Goal: Find specific page/section: Find specific page/section

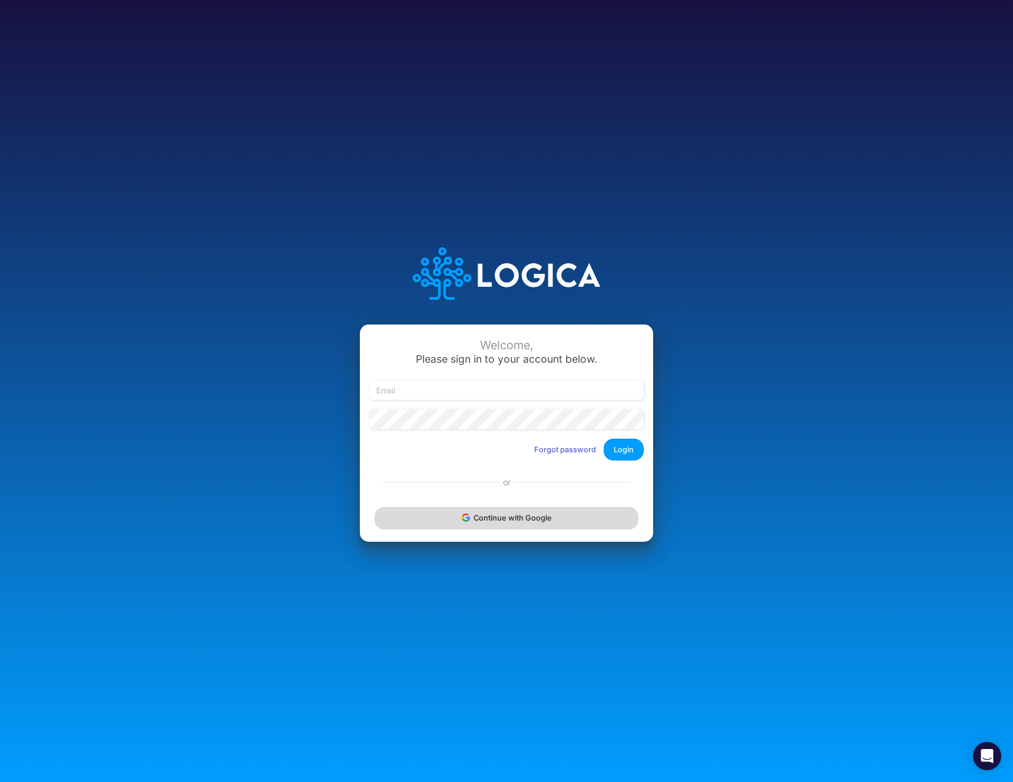
click at [523, 525] on button "Continue with Google" at bounding box center [506, 518] width 264 height 22
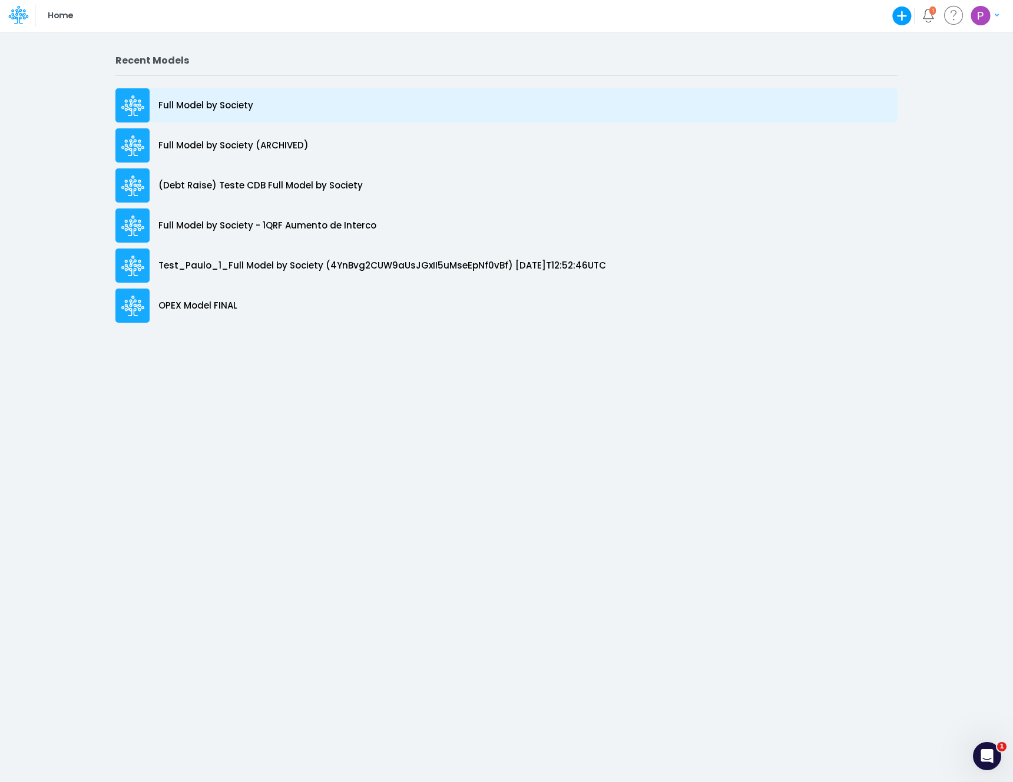
click at [233, 101] on p "Full Model by Society" at bounding box center [205, 106] width 95 height 14
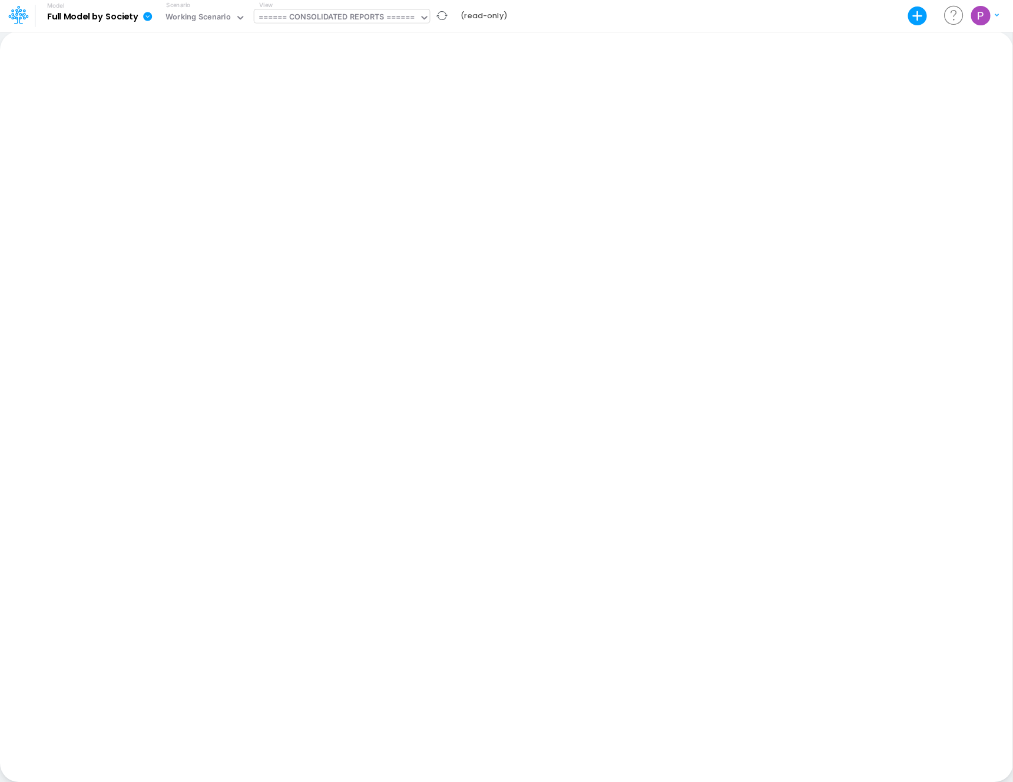
click at [368, 22] on div "====== CONSOLIDATED REPORTS ======" at bounding box center [336, 18] width 157 height 14
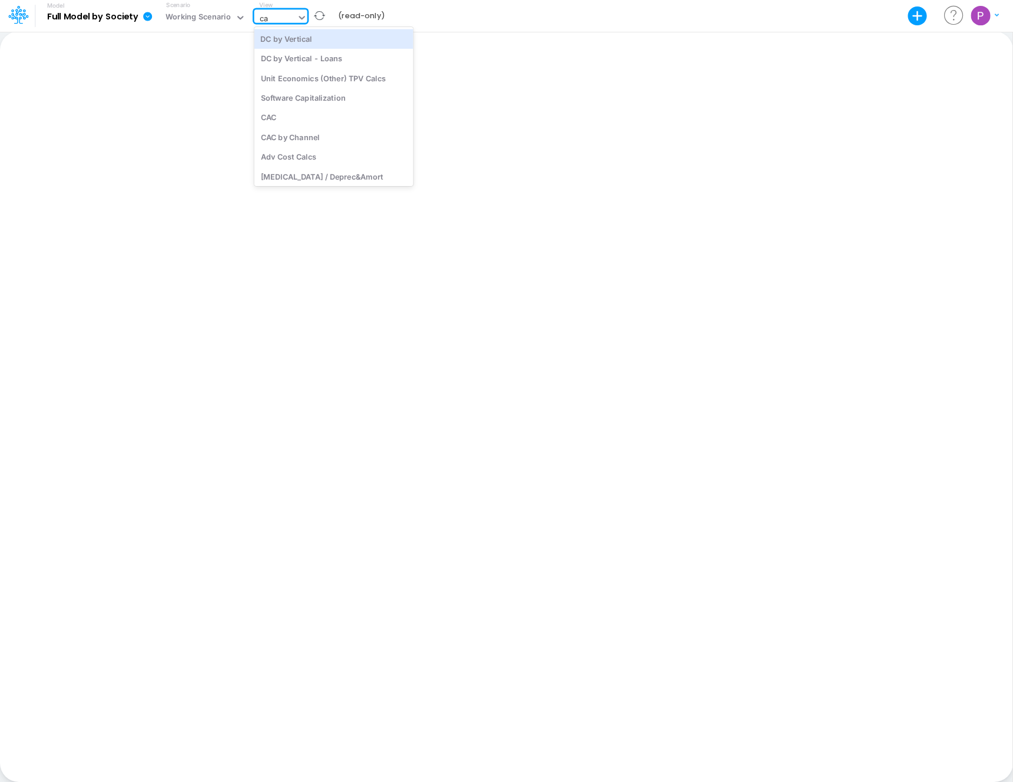
type input "cac"
click at [354, 46] on div "CAC" at bounding box center [333, 38] width 159 height 19
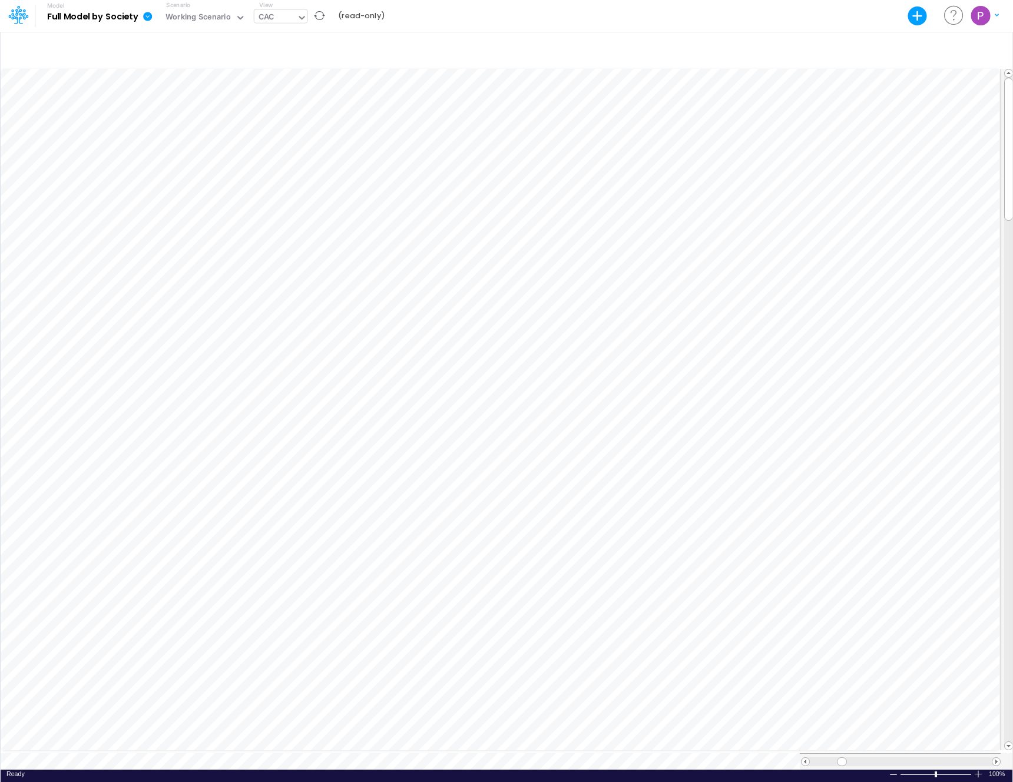
scroll to position [5, 1]
click at [353, 16] on b "(read-only)" at bounding box center [361, 16] width 47 height 11
click at [260, 19] on div "CAC" at bounding box center [265, 18] width 15 height 14
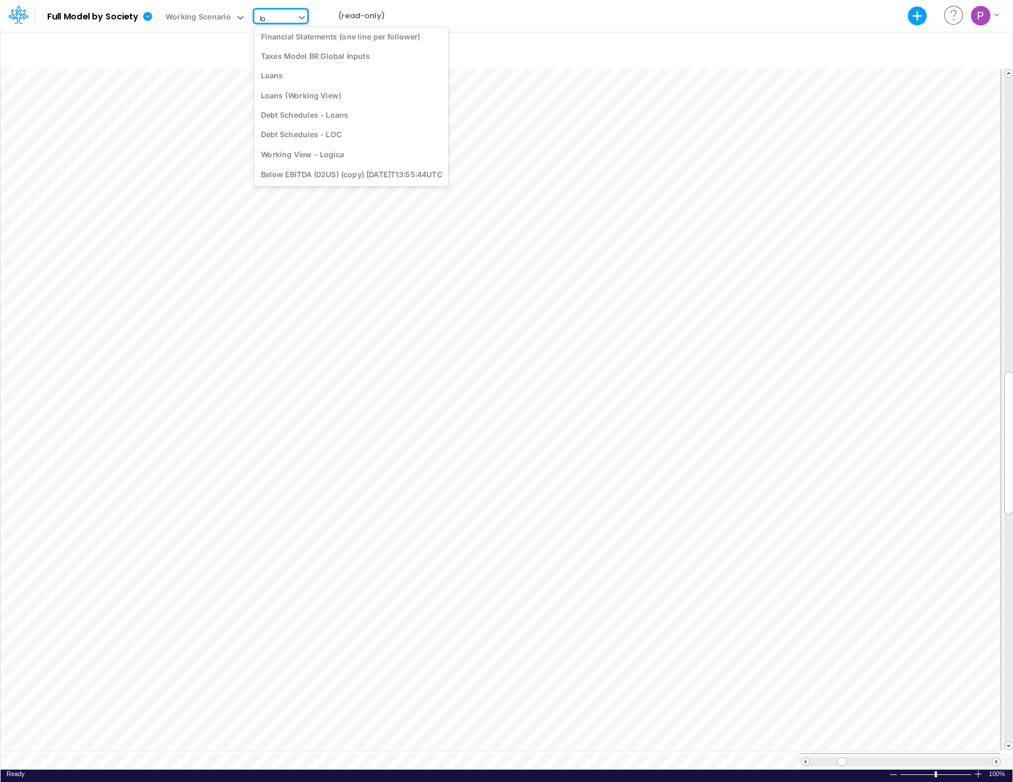
scroll to position [0, 0]
type input "loan"
click at [324, 122] on div "Loans (Working View)" at bounding box center [333, 117] width 159 height 19
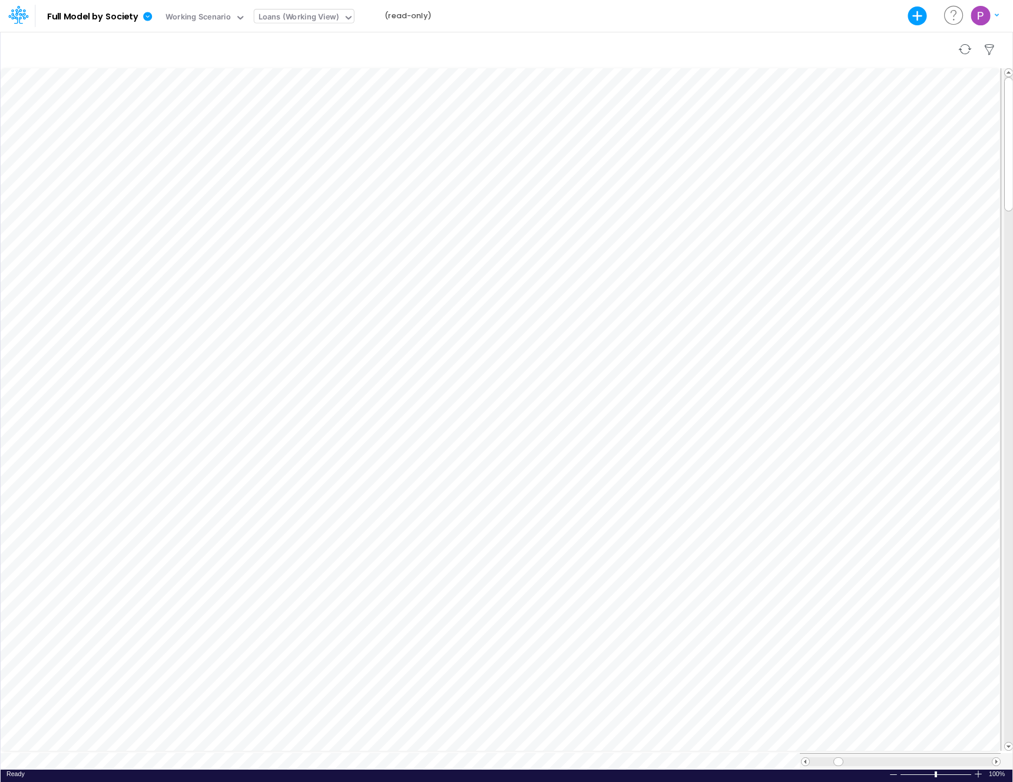
scroll to position [5, 1]
click at [279, 24] on div "Loans (Working View)" at bounding box center [298, 18] width 81 height 14
type input "ass"
click at [296, 44] on div "Assumptions" at bounding box center [333, 38] width 159 height 19
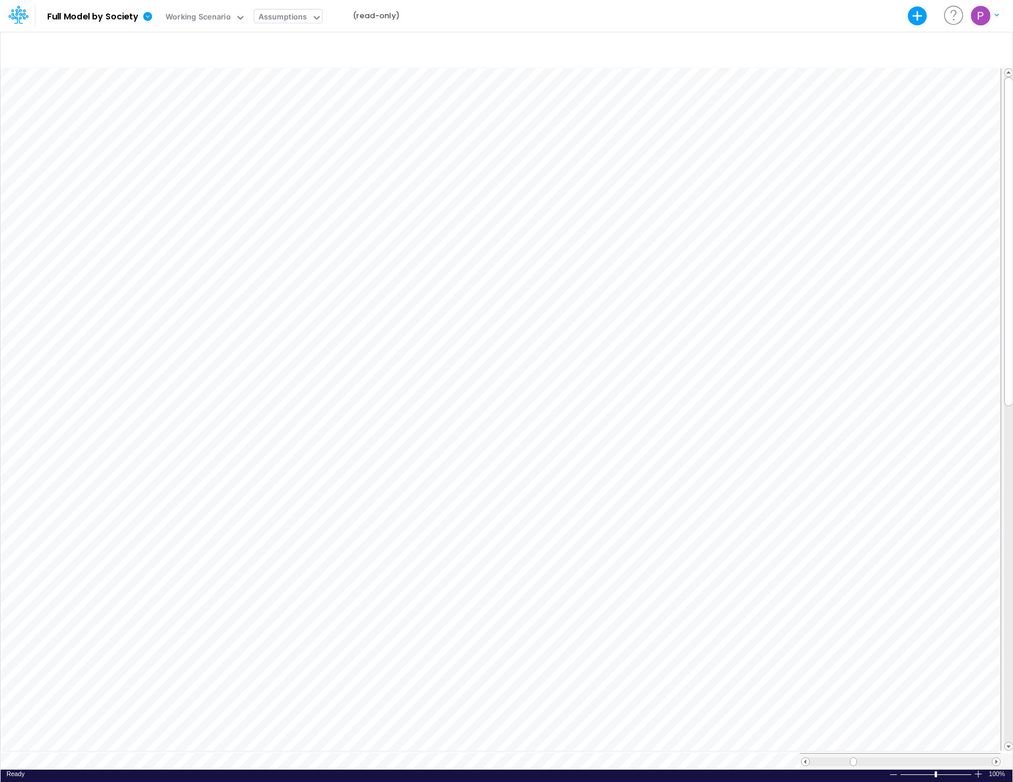
scroll to position [5, 1]
click at [224, 16] on div "Working Scenario" at bounding box center [197, 18] width 65 height 14
